Goal: Task Accomplishment & Management: Manage account settings

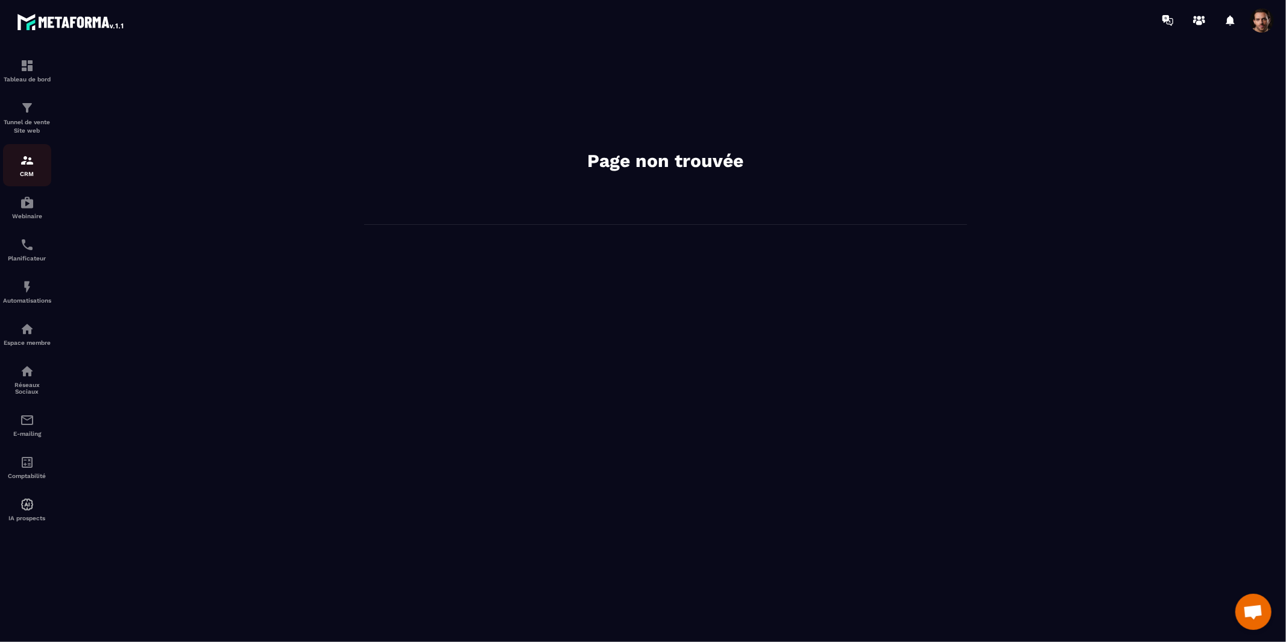
click at [25, 168] on img at bounding box center [27, 160] width 14 height 14
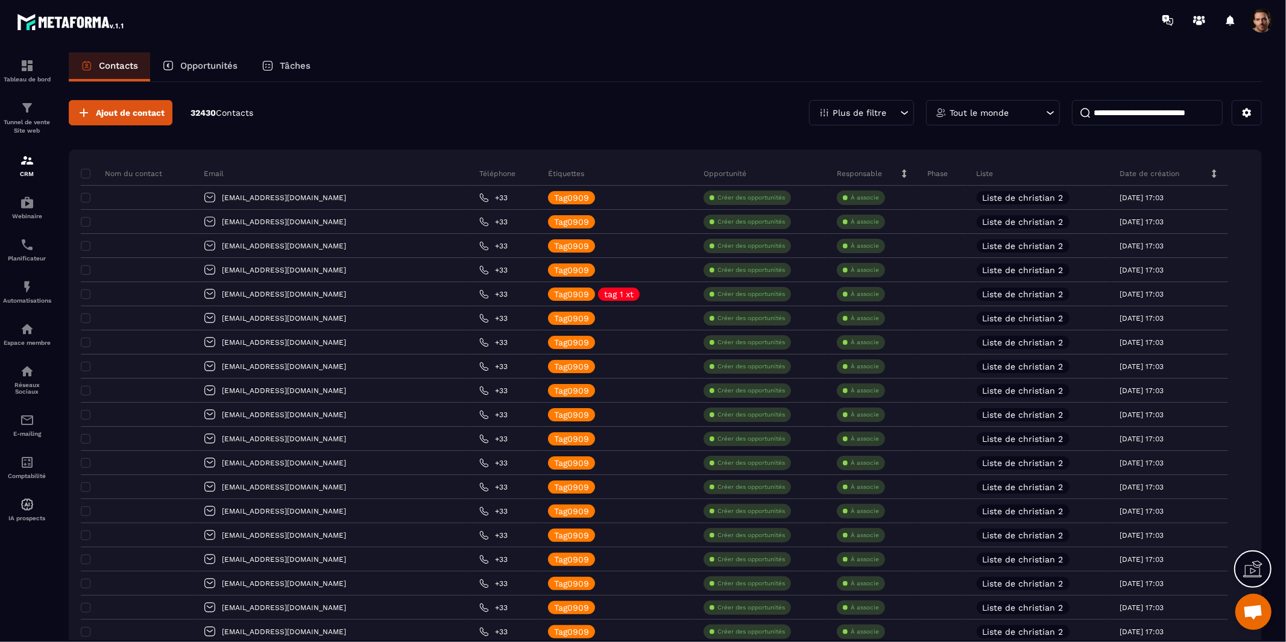
click at [209, 61] on p "Opportunités" at bounding box center [208, 65] width 57 height 11
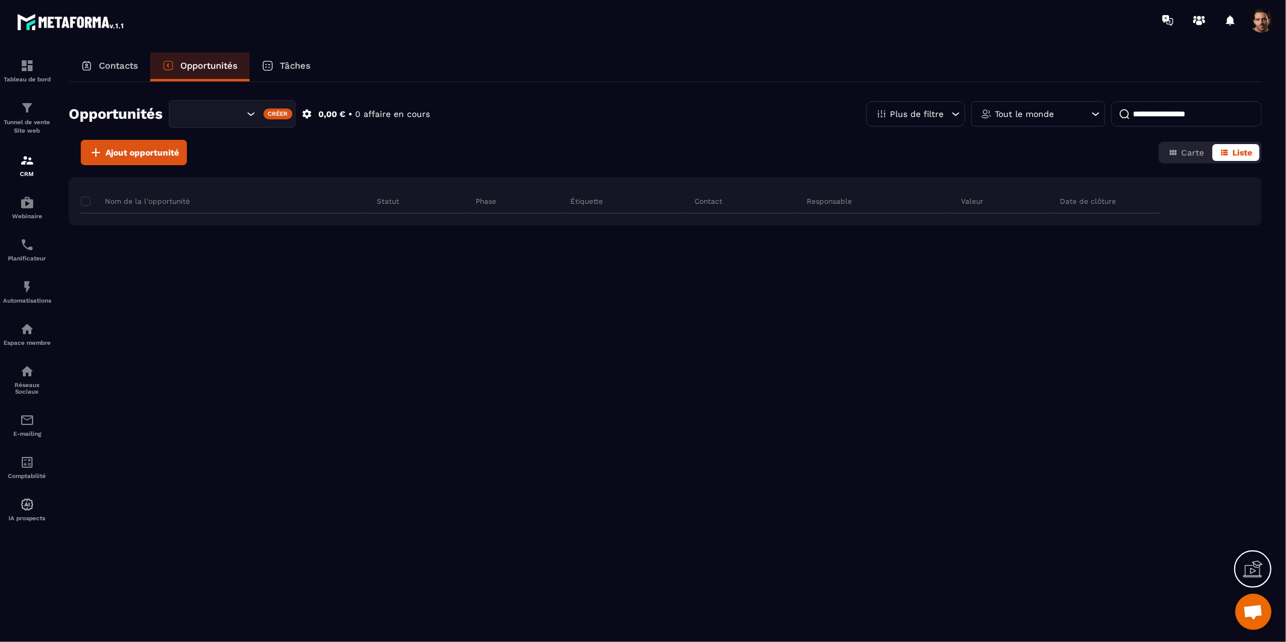
click at [209, 71] on p "Opportunités" at bounding box center [208, 65] width 57 height 11
click at [241, 119] on input "Search for option" at bounding box center [233, 113] width 20 height 13
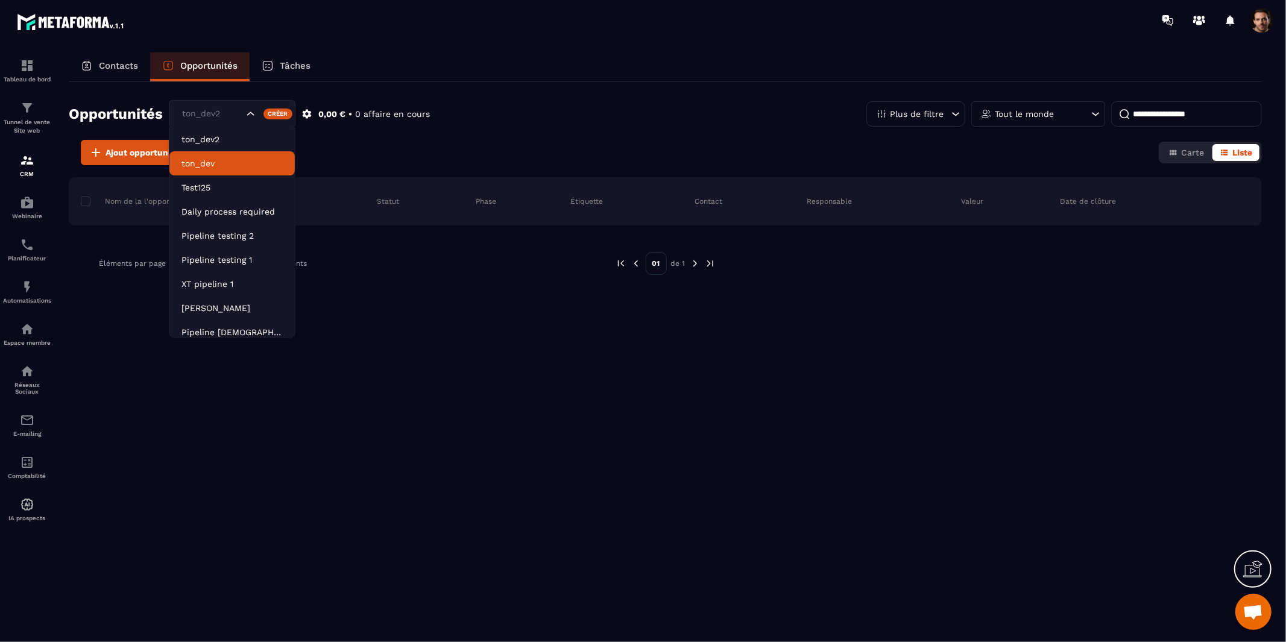
click at [225, 160] on p "ton_dev" at bounding box center [231, 163] width 101 height 12
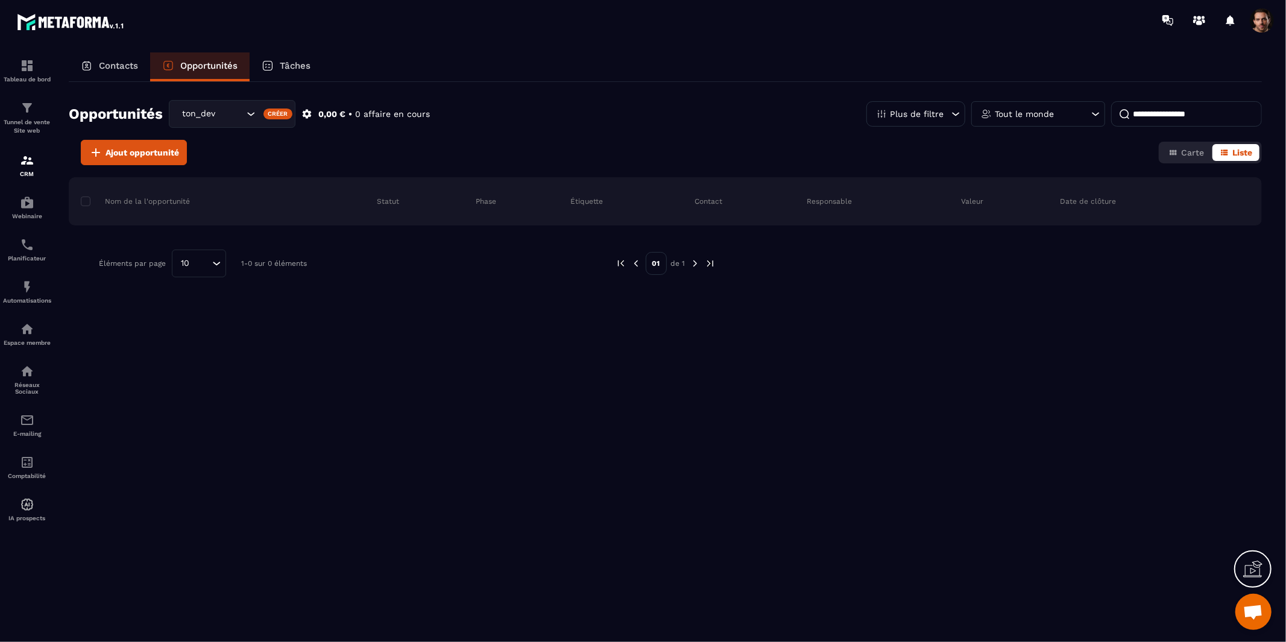
click at [218, 115] on div "ton_dev" at bounding box center [211, 113] width 66 height 13
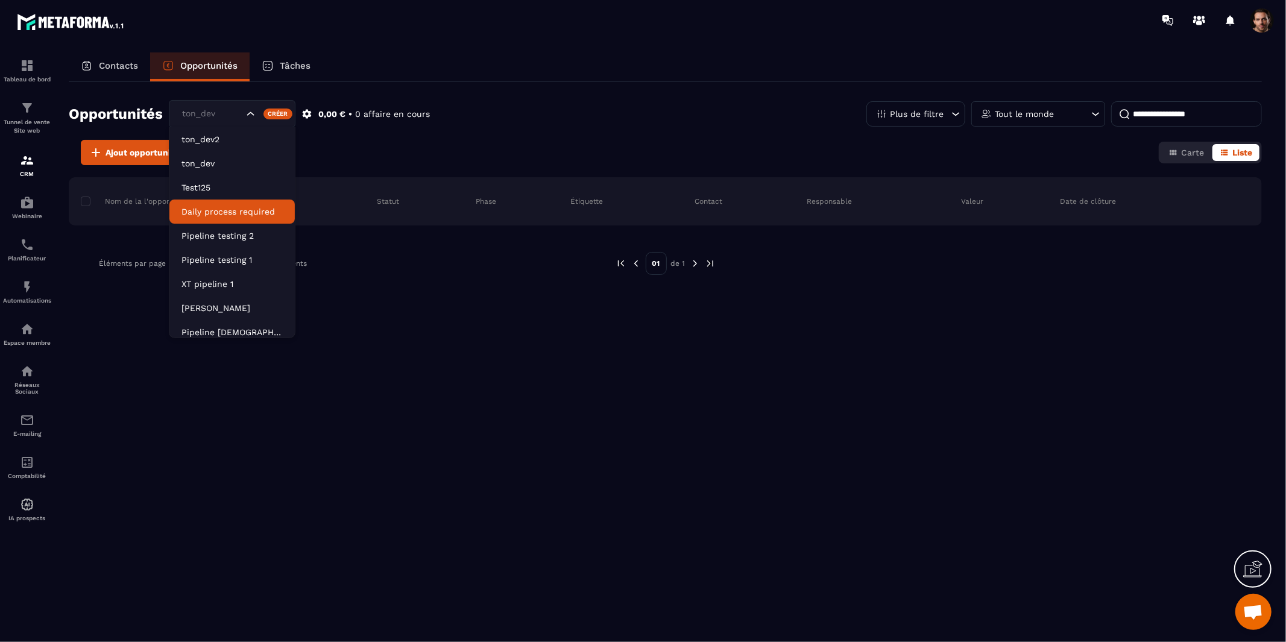
click at [212, 209] on p "Daily process required" at bounding box center [231, 212] width 101 height 12
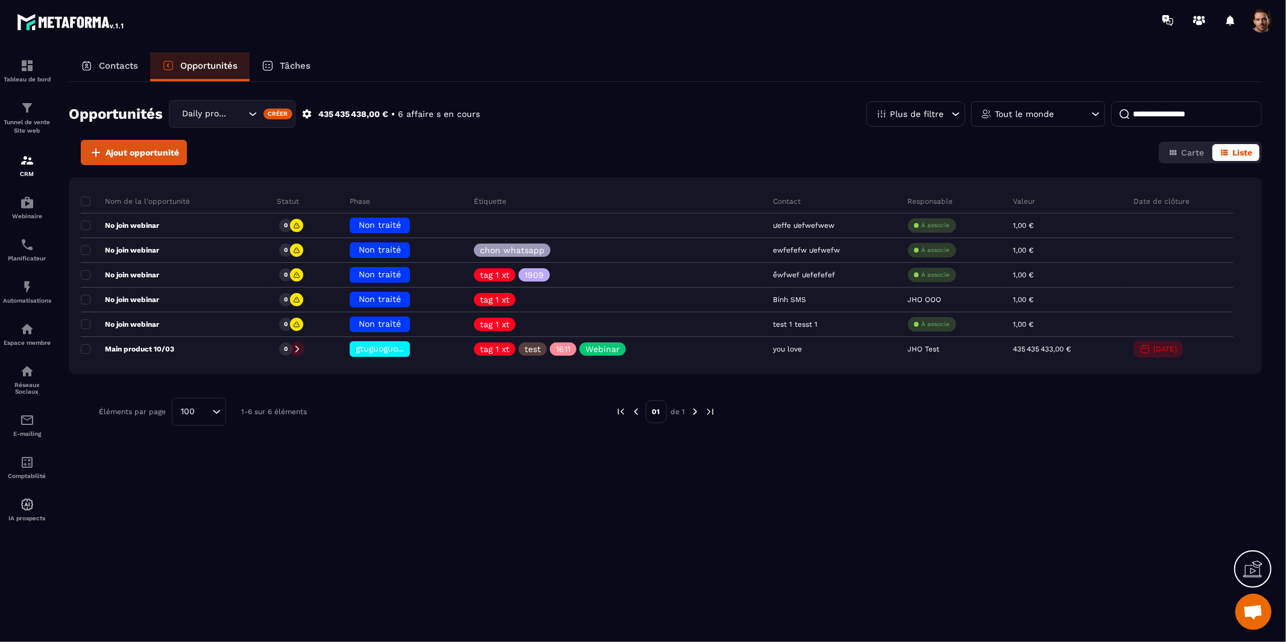
click at [241, 118] on input "Search for option" at bounding box center [239, 113] width 12 height 13
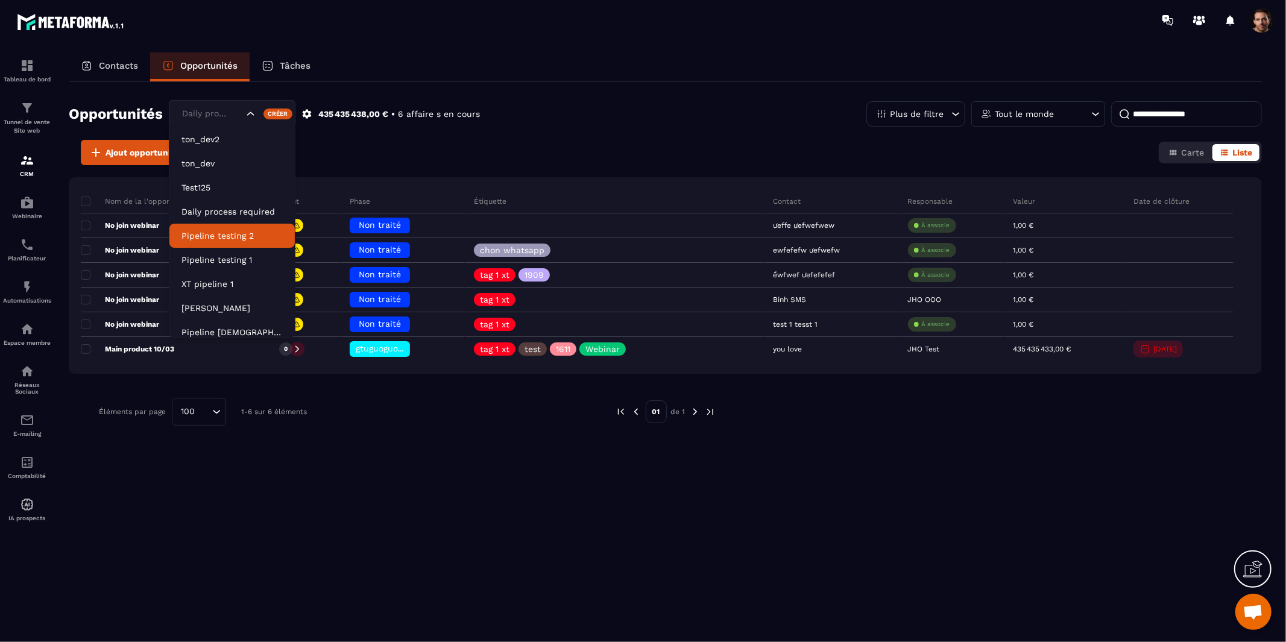
click at [225, 238] on p "Pipeline testing 2" at bounding box center [231, 236] width 101 height 12
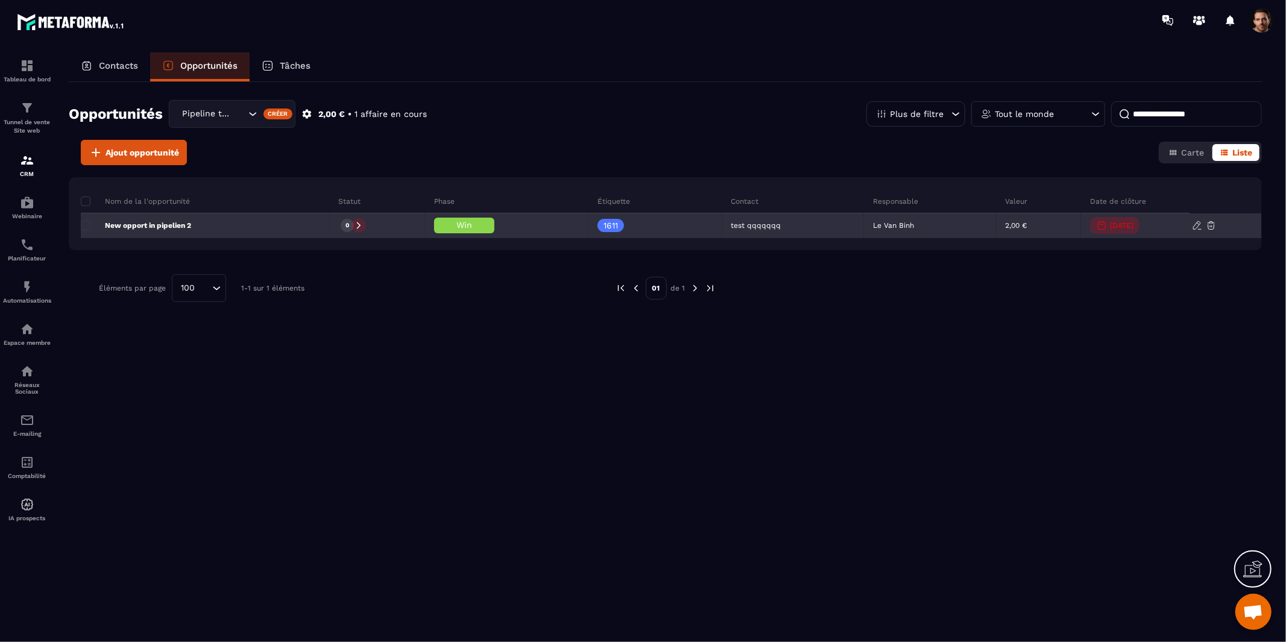
click at [464, 225] on span "Win" at bounding box center [464, 225] width 16 height 10
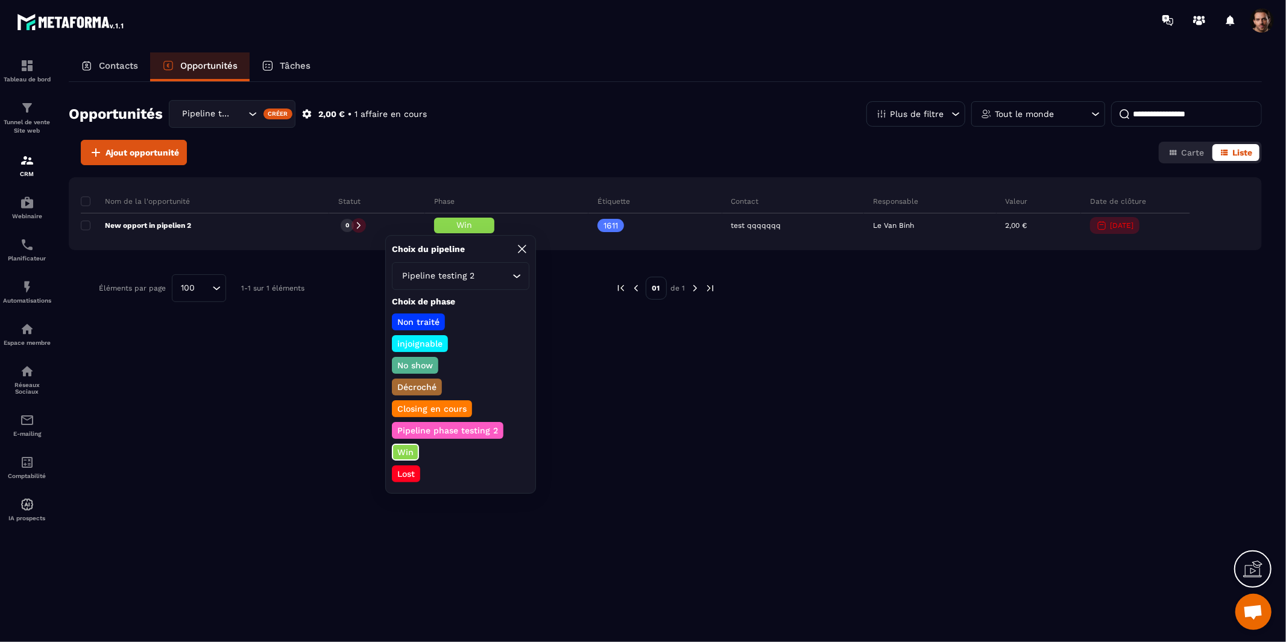
click at [405, 446] on p "Win" at bounding box center [406, 452] width 20 height 12
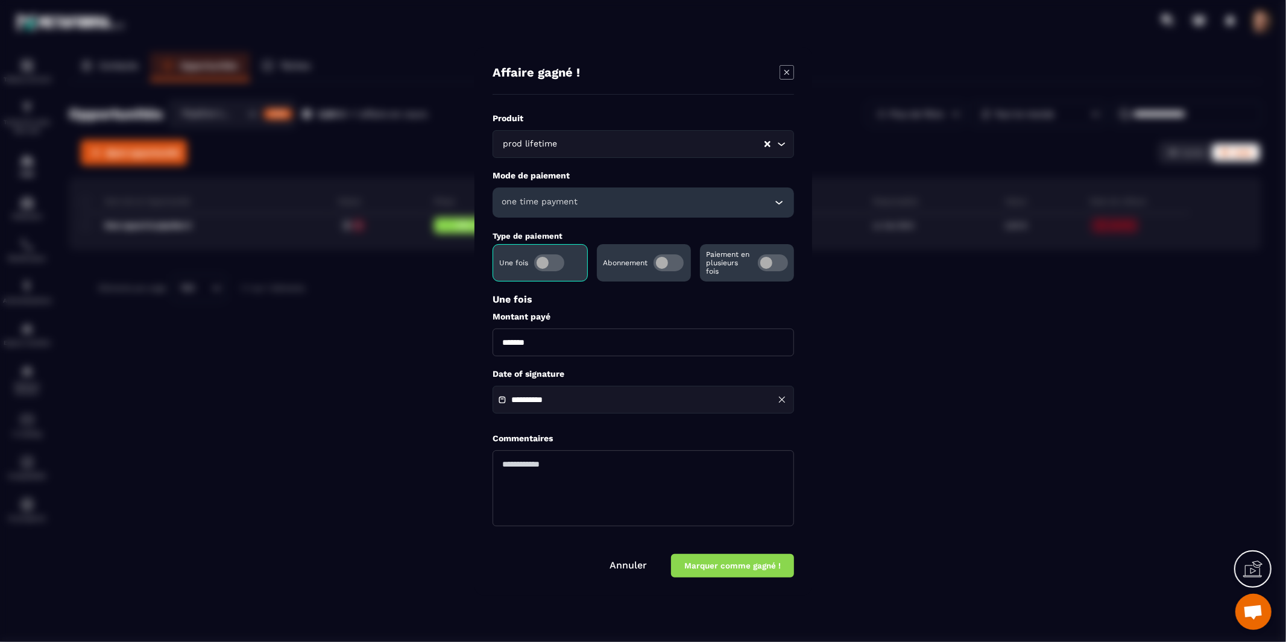
click at [632, 197] on div "one time payment" at bounding box center [643, 203] width 301 height 30
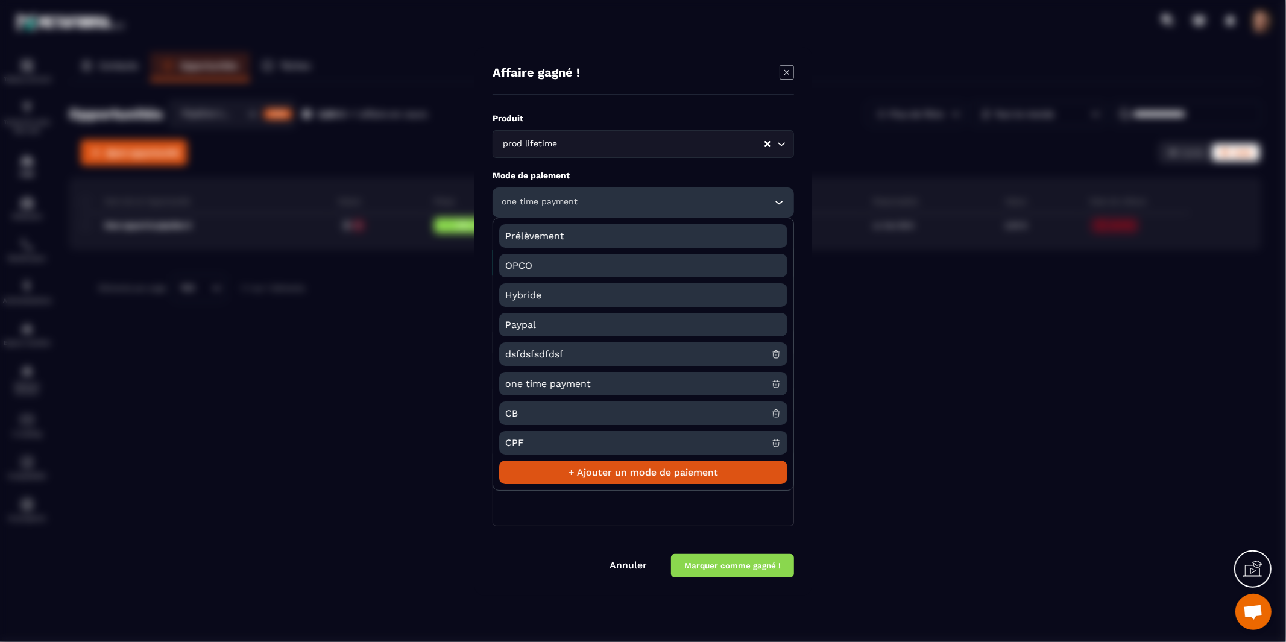
click at [575, 526] on div "Modal window" at bounding box center [643, 489] width 301 height 78
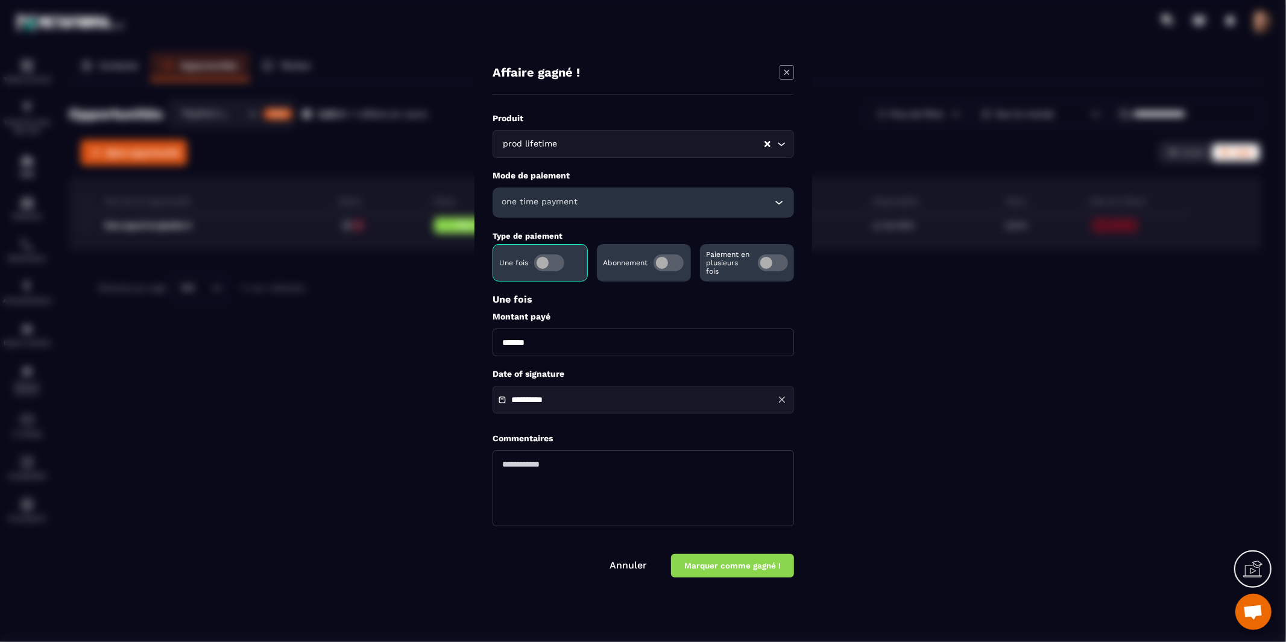
click at [642, 206] on div "one time payment" at bounding box center [643, 203] width 301 height 30
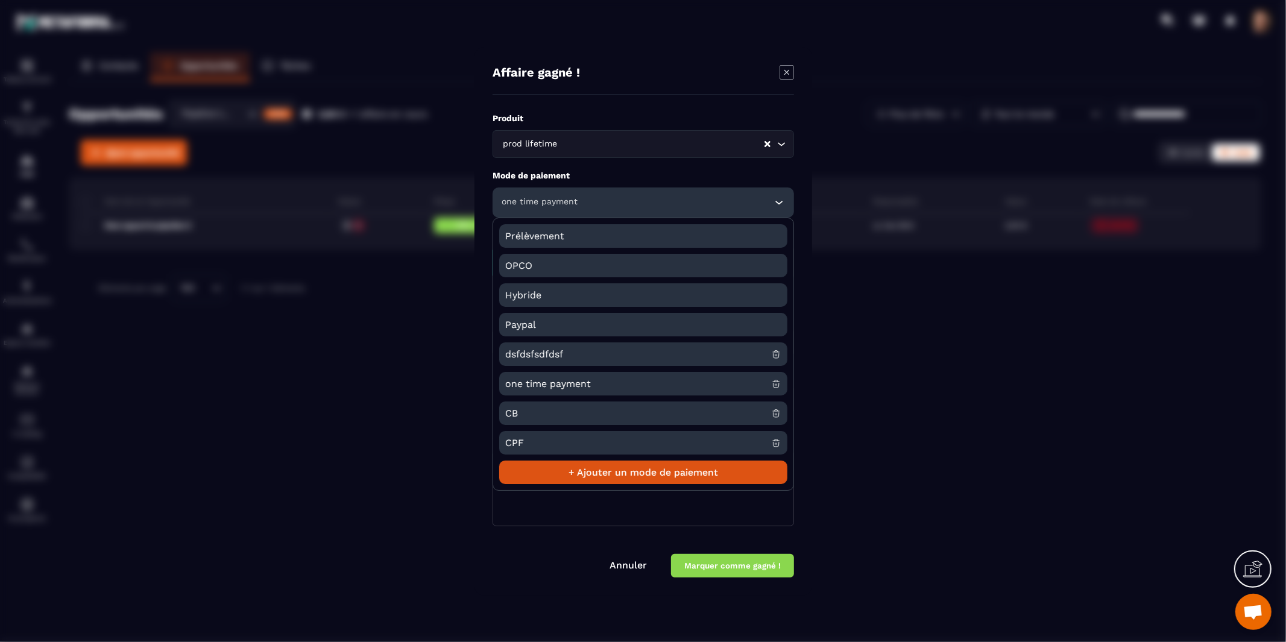
click at [548, 503] on textarea "Modal window" at bounding box center [643, 488] width 301 height 76
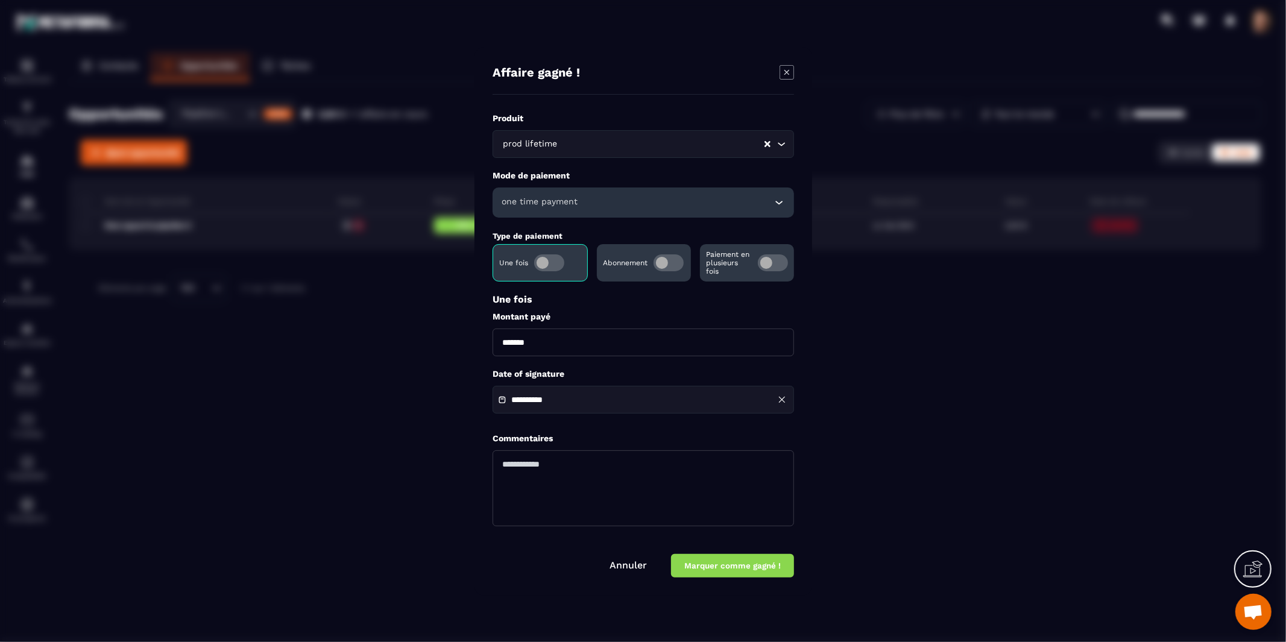
click at [673, 265] on span "Modal window" at bounding box center [669, 262] width 30 height 17
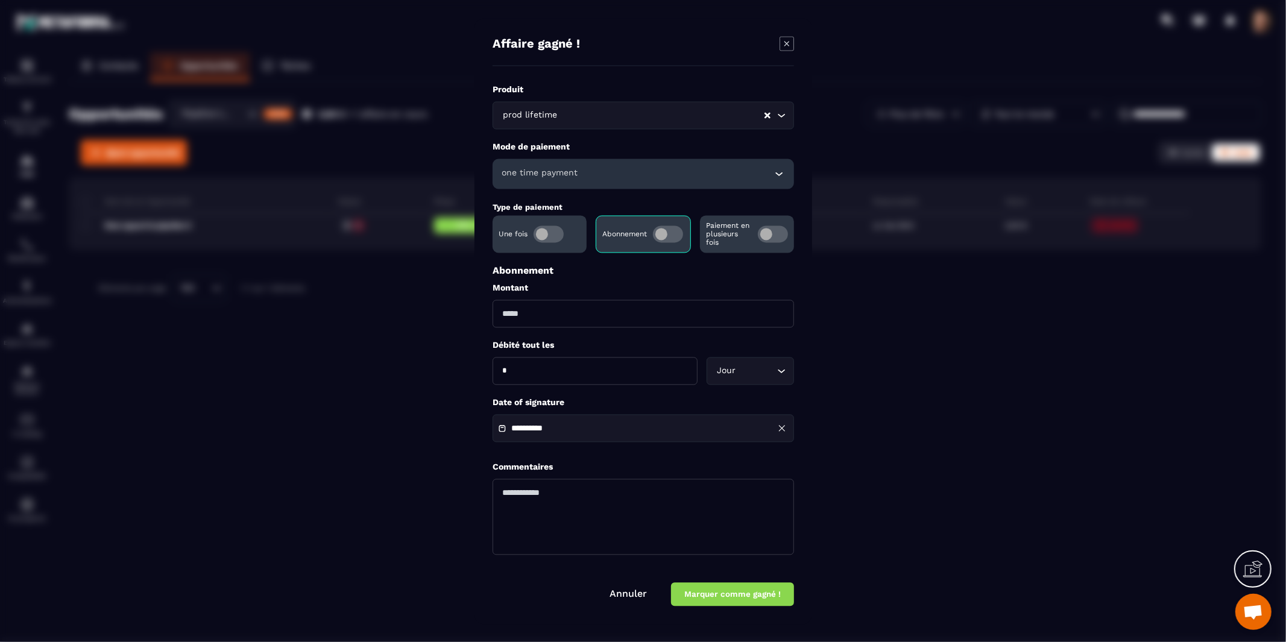
click at [771, 235] on span "Modal window" at bounding box center [773, 233] width 30 height 17
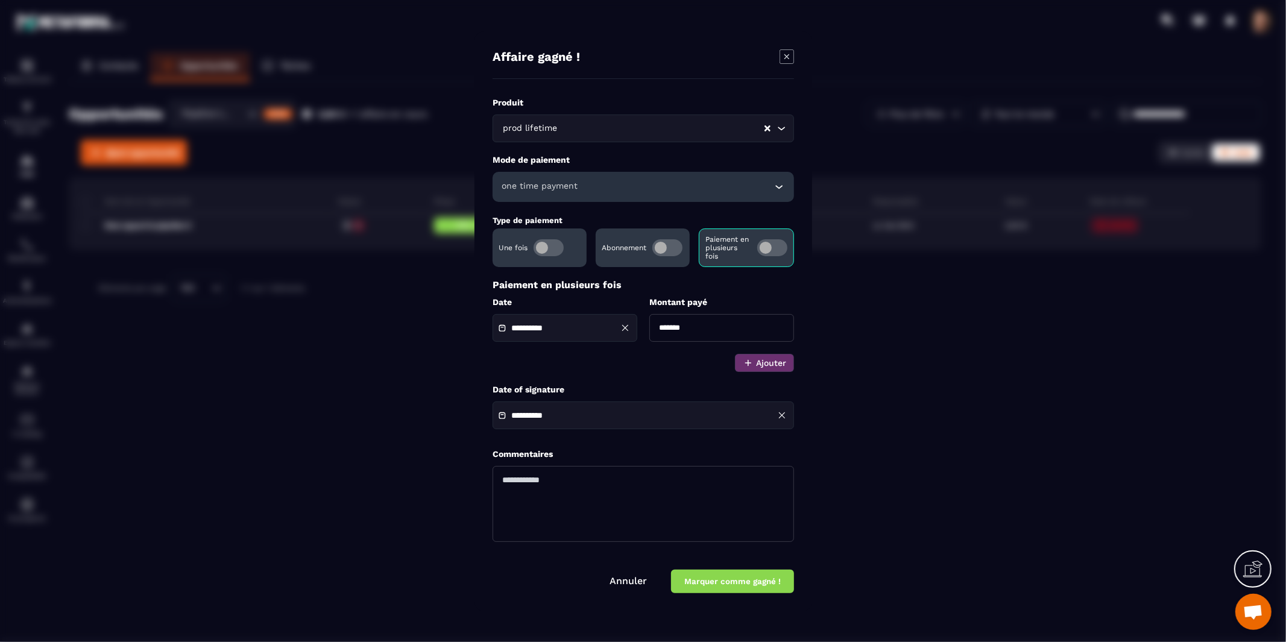
click at [667, 248] on span "Modal window" at bounding box center [667, 247] width 30 height 17
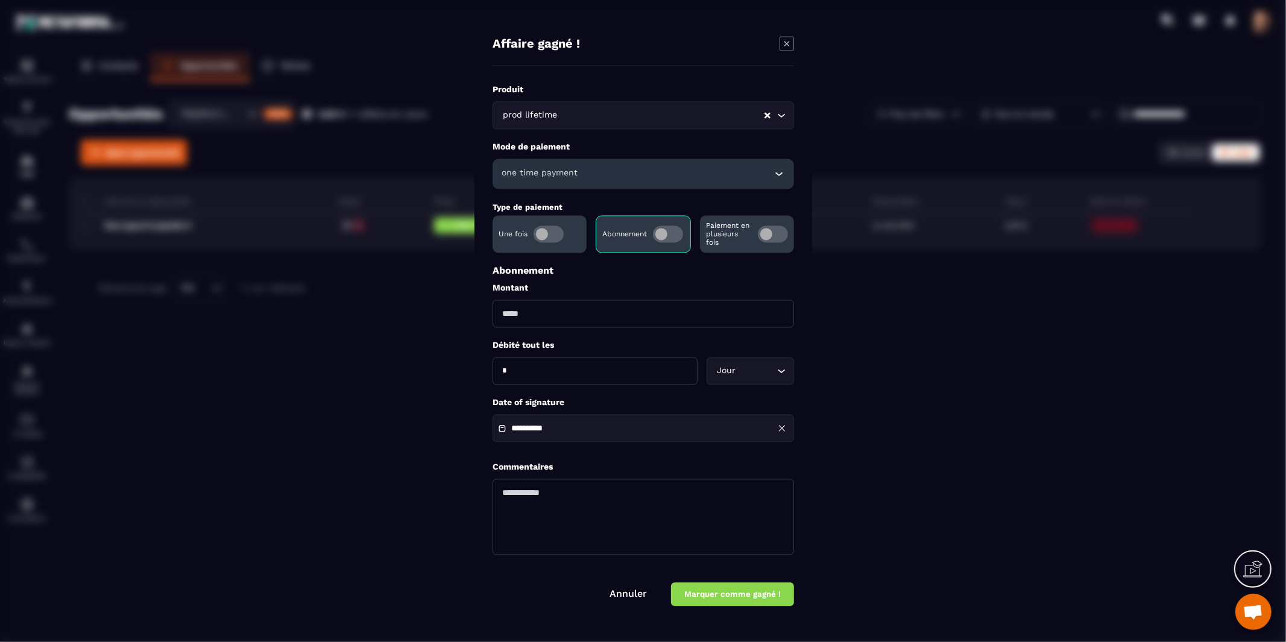
click at [777, 233] on span "Modal window" at bounding box center [773, 233] width 30 height 17
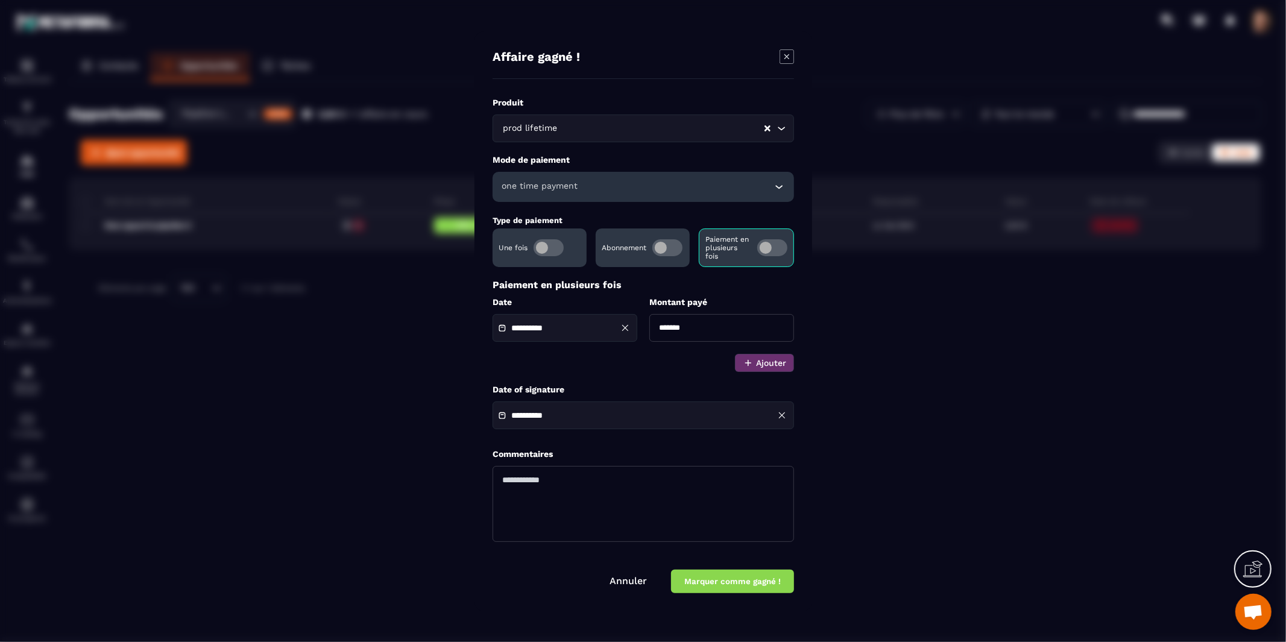
click at [545, 247] on span "Modal window" at bounding box center [549, 247] width 30 height 17
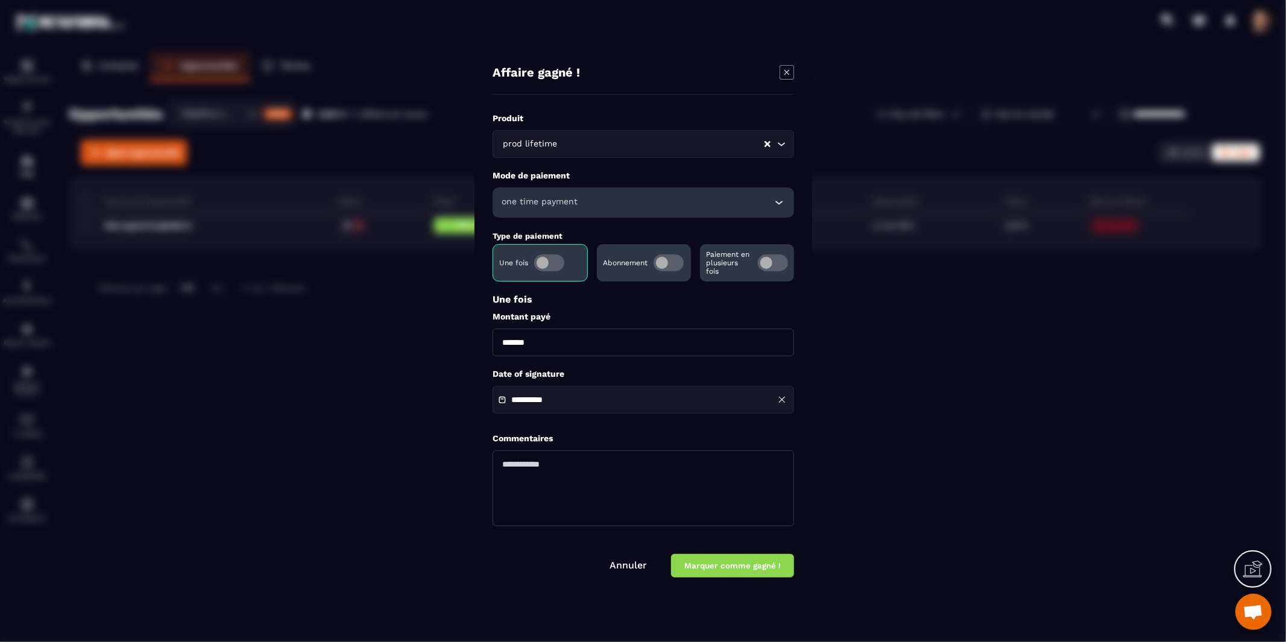
click at [670, 264] on span "Modal window" at bounding box center [669, 262] width 30 height 17
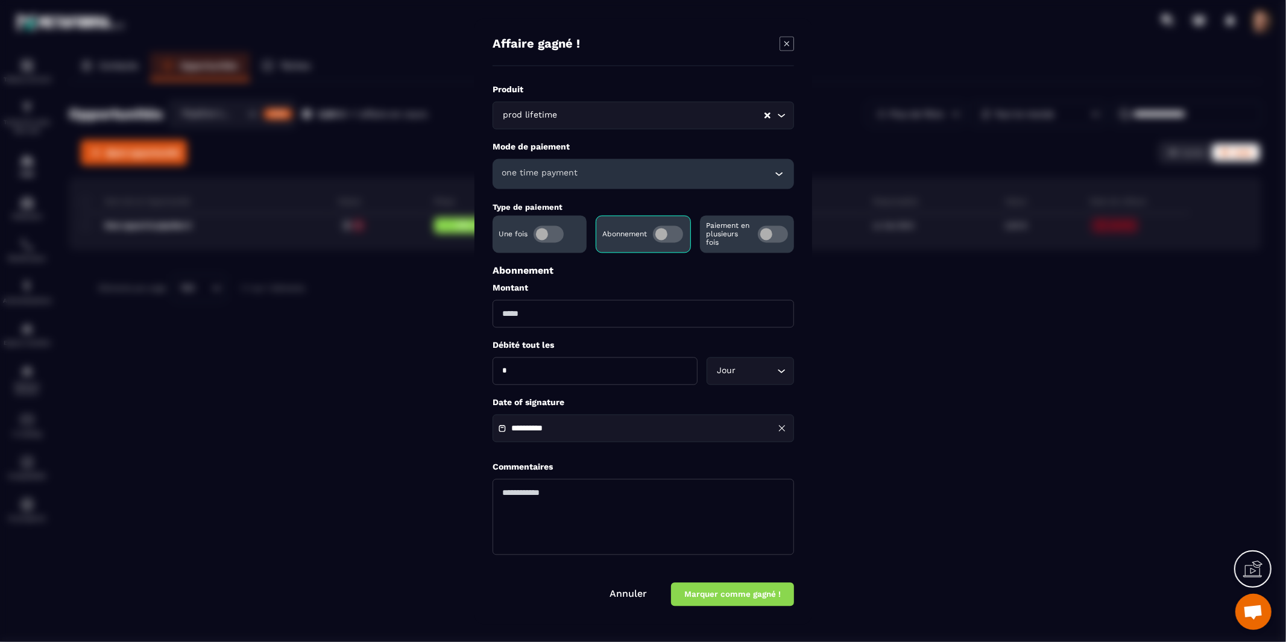
click at [544, 235] on span "Modal window" at bounding box center [549, 233] width 30 height 17
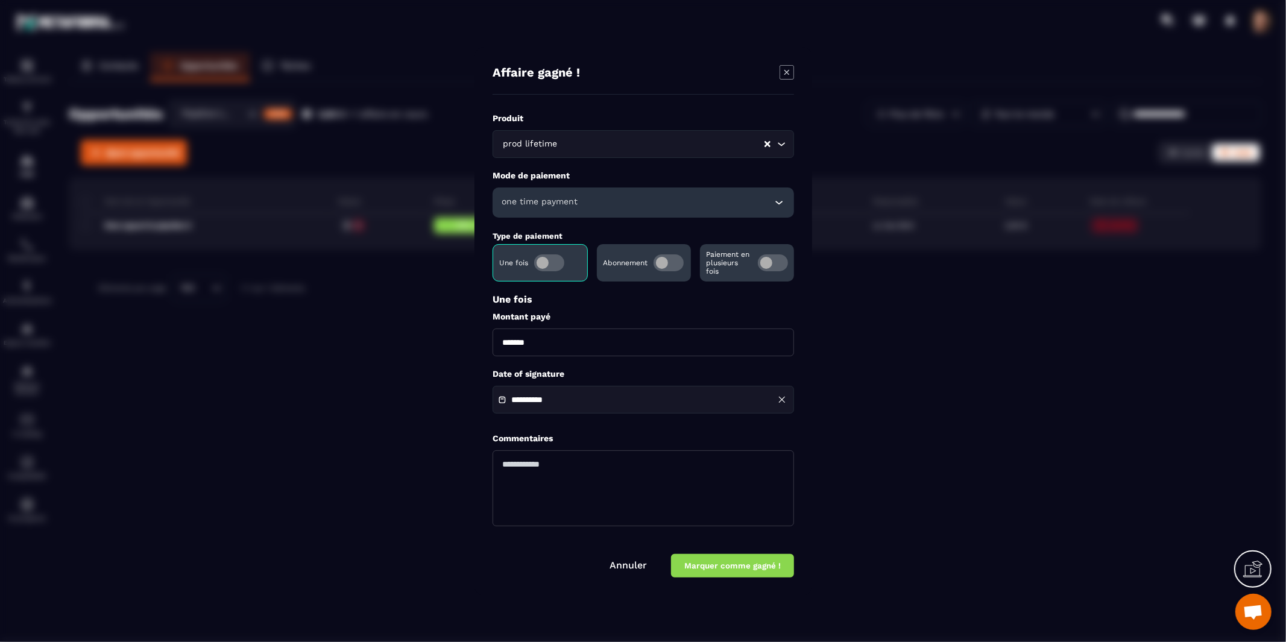
click at [674, 267] on span "Modal window" at bounding box center [669, 262] width 30 height 17
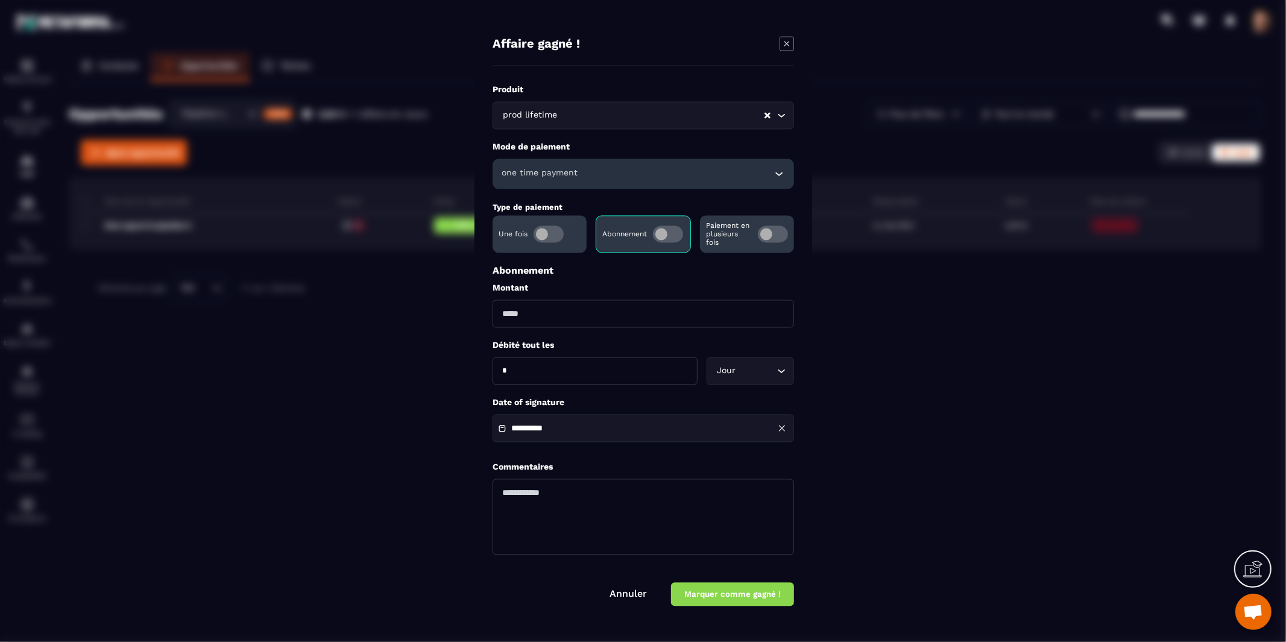
click at [763, 237] on span "Modal window" at bounding box center [773, 233] width 30 height 17
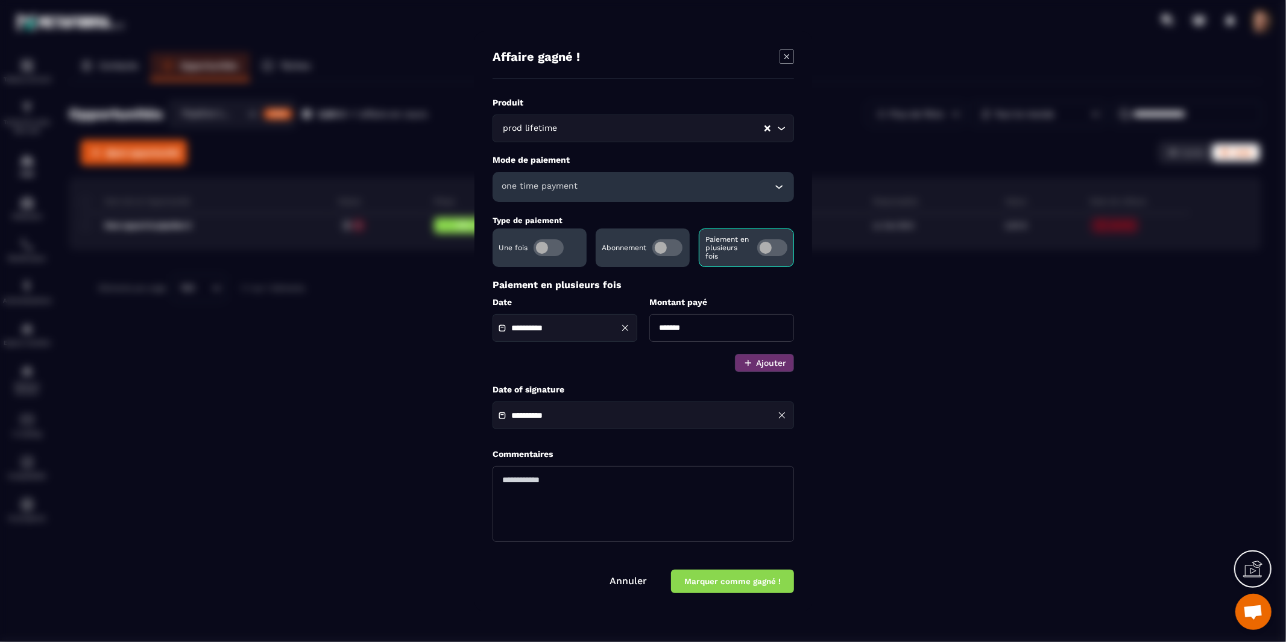
click at [547, 250] on span "Modal window" at bounding box center [549, 247] width 30 height 17
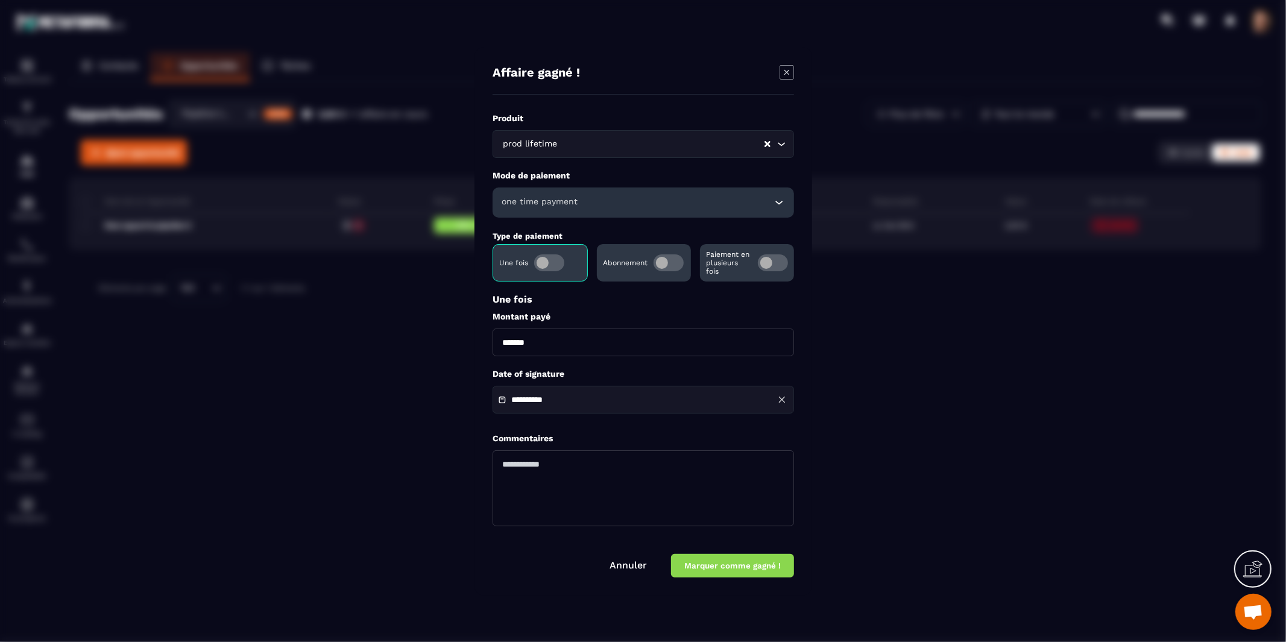
click at [610, 336] on input "*******" at bounding box center [643, 343] width 301 height 28
click at [669, 268] on span "Modal window" at bounding box center [669, 262] width 30 height 17
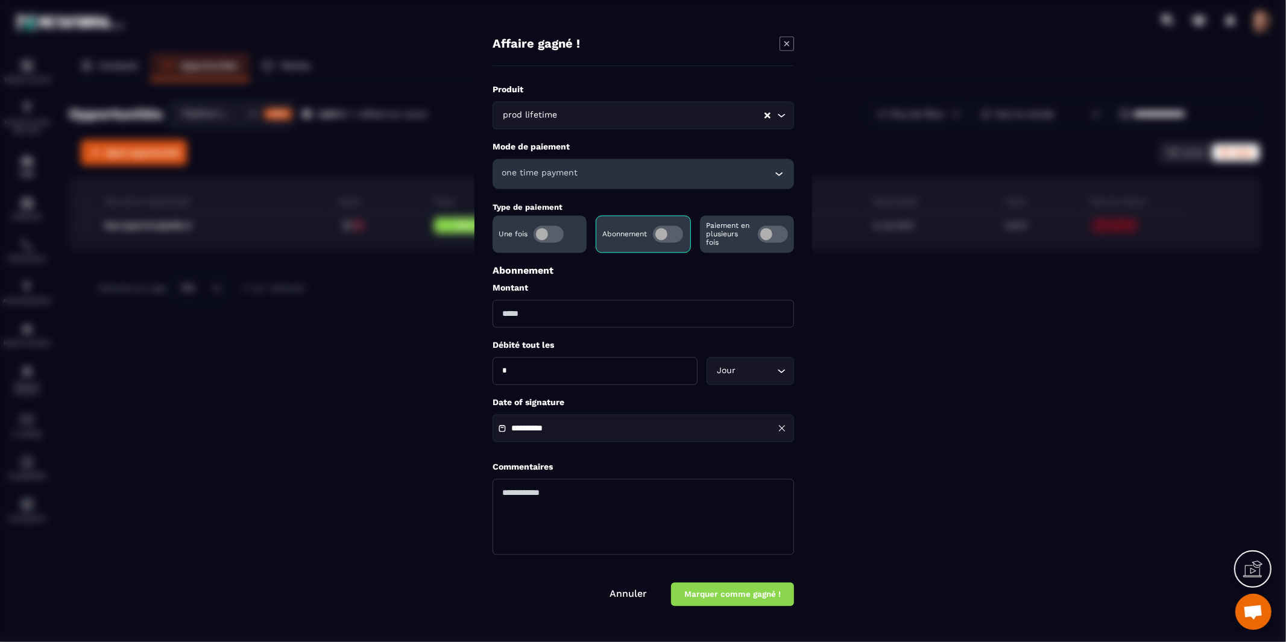
click at [626, 318] on input "Modal window" at bounding box center [643, 314] width 301 height 28
click at [771, 235] on span "Modal window" at bounding box center [773, 233] width 30 height 17
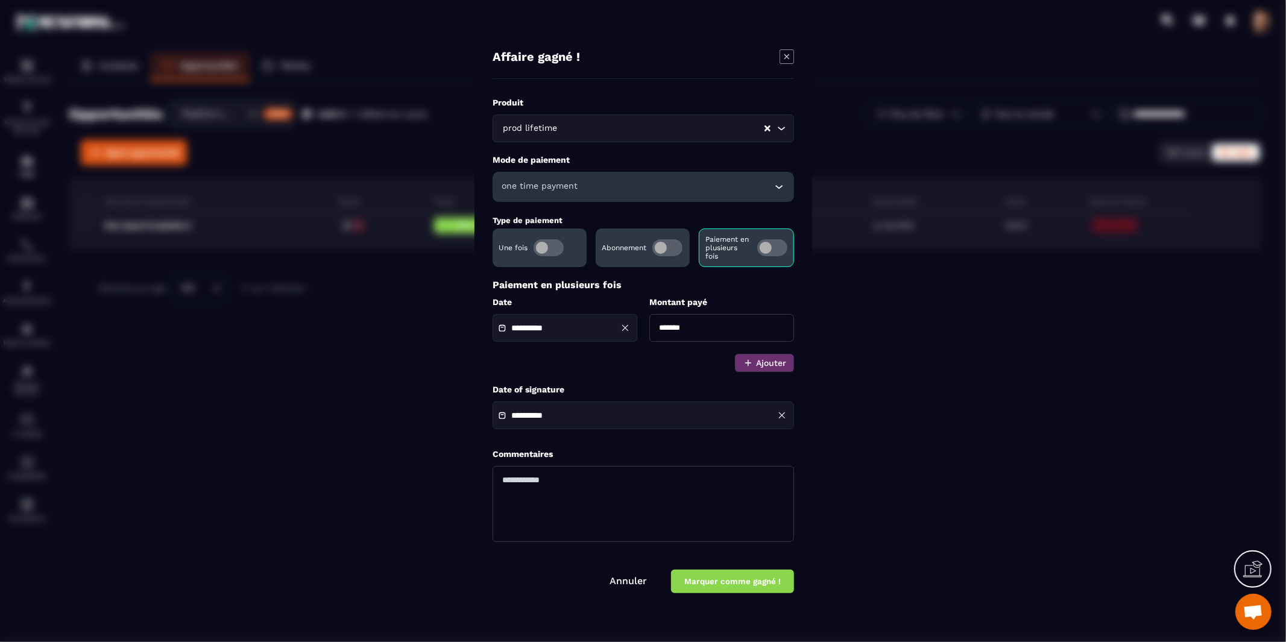
click at [692, 330] on input "*******" at bounding box center [721, 328] width 145 height 28
click at [677, 362] on div "**********" at bounding box center [643, 325] width 301 height 93
click at [670, 245] on span "Modal window" at bounding box center [667, 247] width 30 height 17
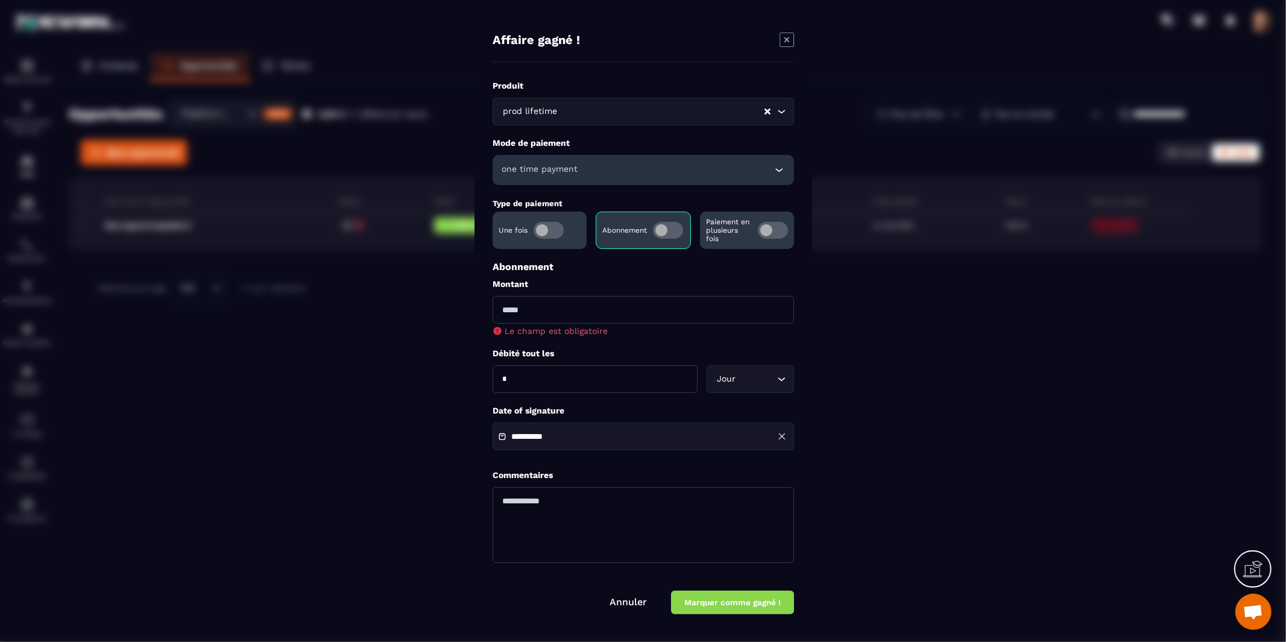
click at [547, 224] on span "Modal window" at bounding box center [549, 229] width 30 height 17
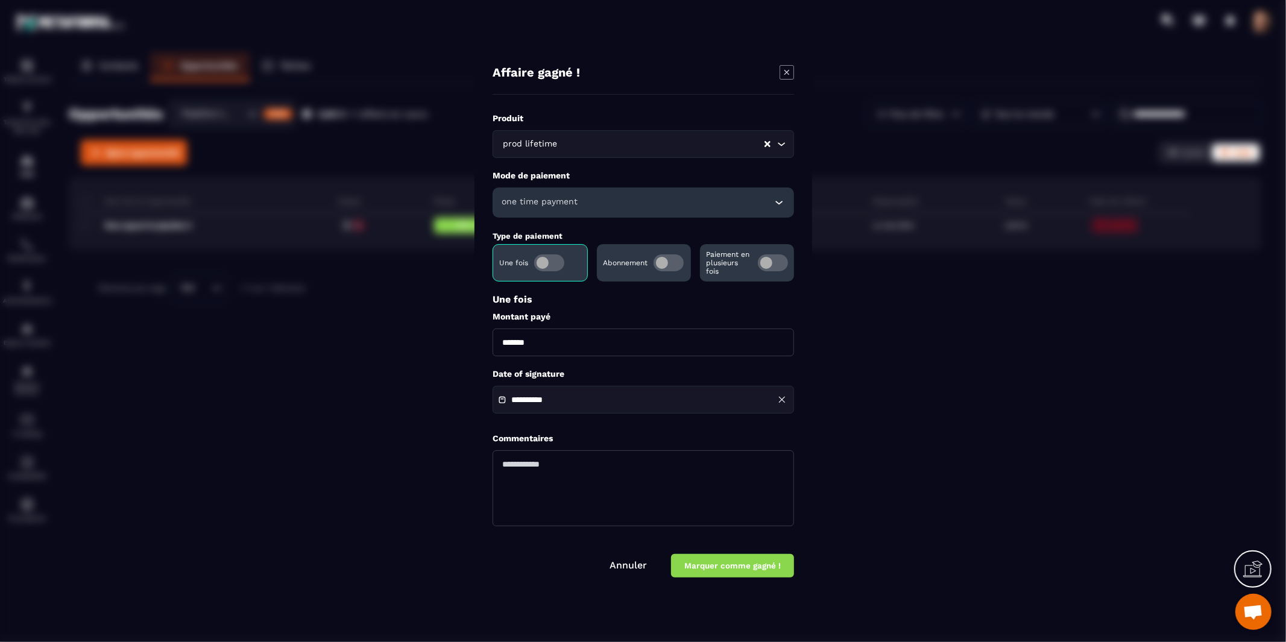
click at [669, 265] on span "Modal window" at bounding box center [669, 262] width 30 height 17
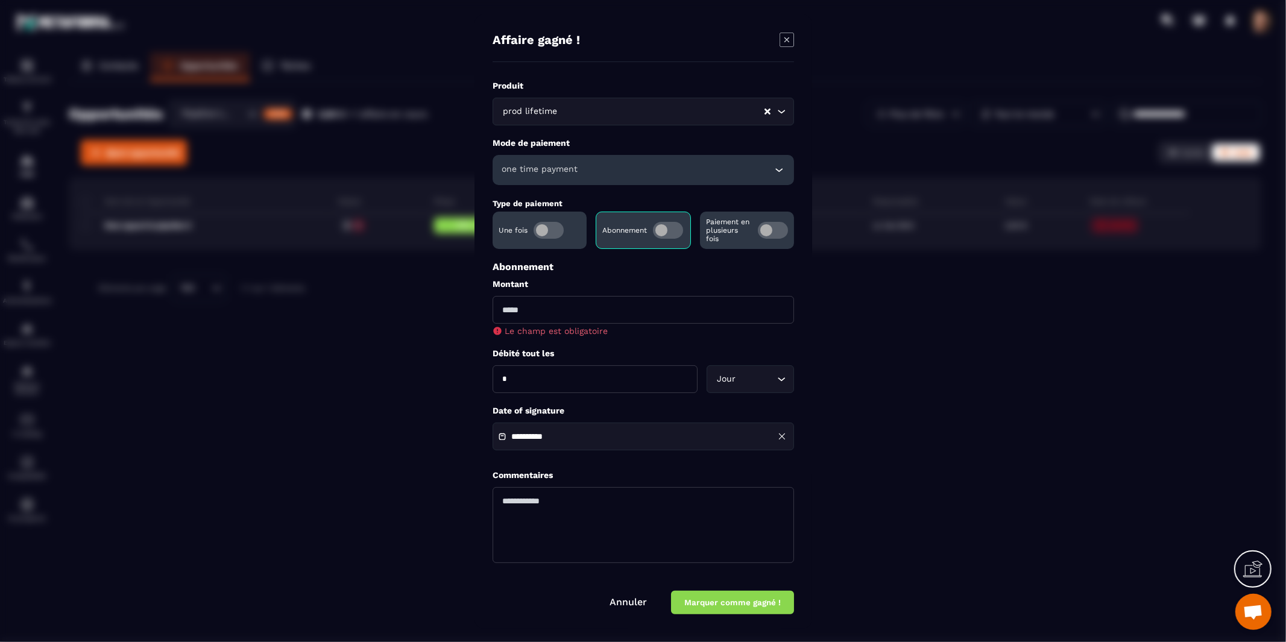
click at [769, 230] on span "Modal window" at bounding box center [773, 229] width 30 height 17
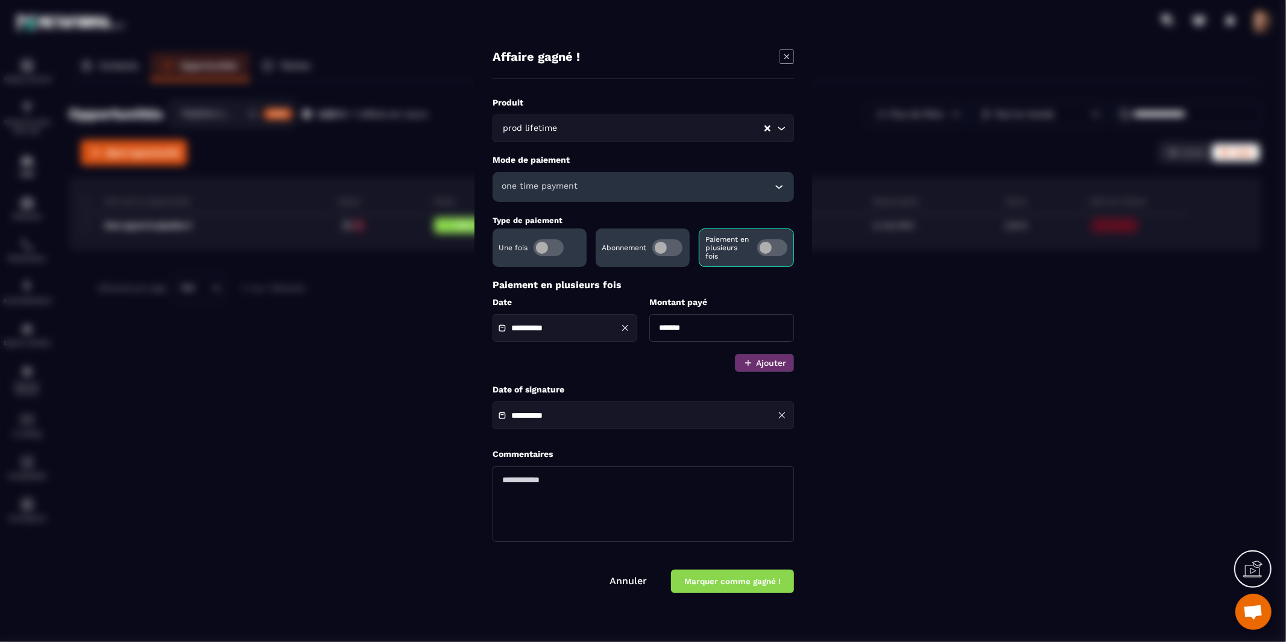
click at [645, 163] on label "Mode de paiement" at bounding box center [643, 159] width 301 height 11
click at [662, 288] on p "Paiement en plusieurs fois" at bounding box center [643, 284] width 301 height 11
click at [666, 369] on div "**********" at bounding box center [643, 325] width 301 height 93
click at [664, 154] on label "Mode de paiement" at bounding box center [643, 159] width 301 height 11
click at [659, 288] on p "Paiement en plusieurs fois" at bounding box center [643, 284] width 301 height 11
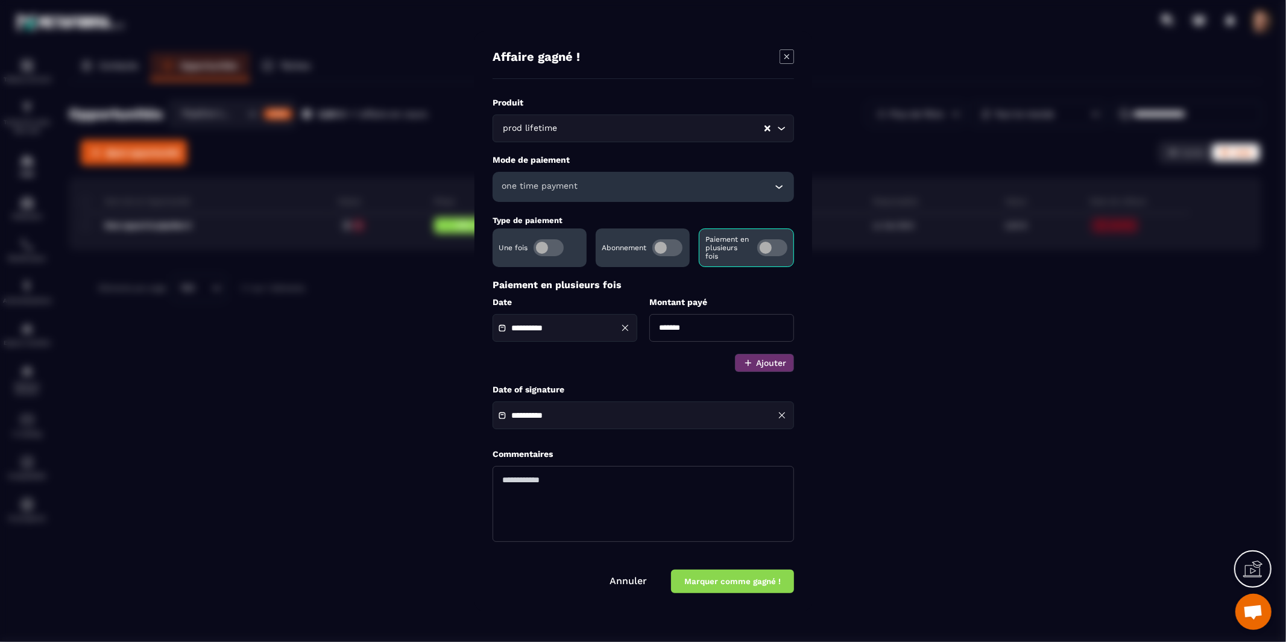
click at [660, 300] on label "Montant payé" at bounding box center [721, 302] width 145 height 11
click at [658, 295] on div "**********" at bounding box center [643, 325] width 301 height 93
